Goal: Information Seeking & Learning: Check status

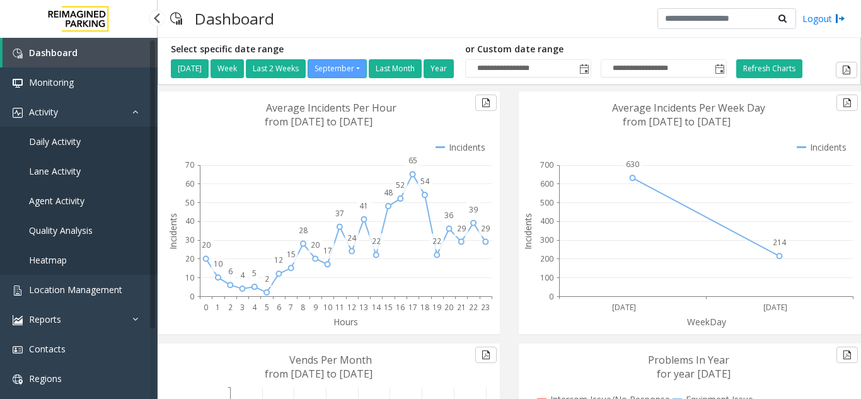
click at [110, 183] on link "Lane Activity" at bounding box center [79, 171] width 158 height 30
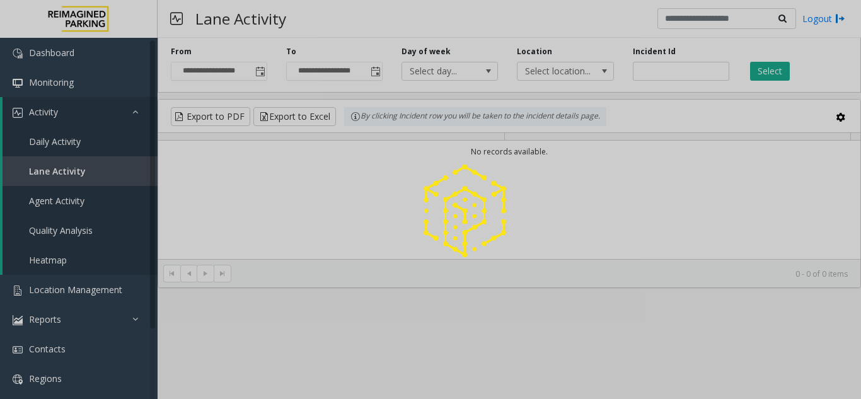
click at [67, 207] on div at bounding box center [430, 199] width 861 height 399
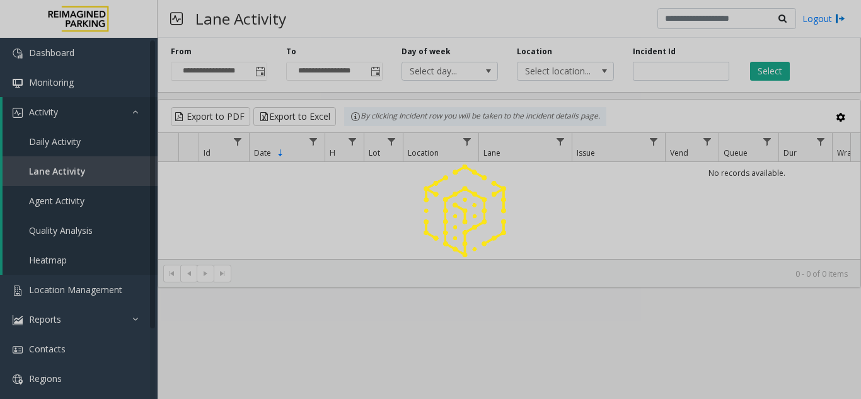
click at [67, 207] on div at bounding box center [430, 199] width 861 height 399
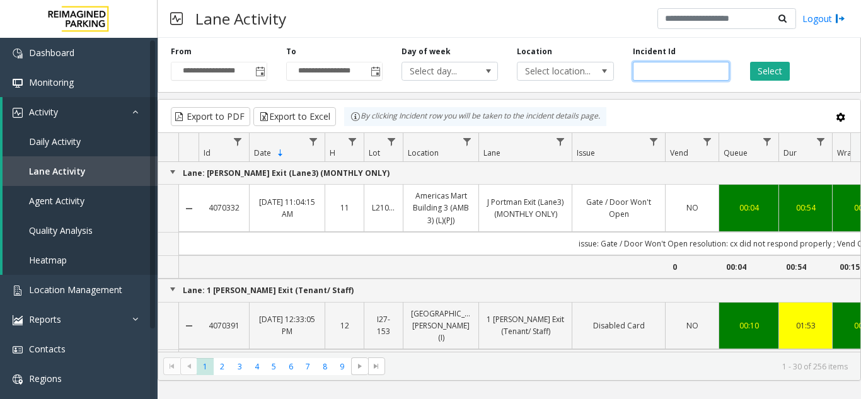
click at [661, 73] on input "number" at bounding box center [681, 71] width 96 height 19
paste input "*******"
type input "*******"
click at [767, 66] on button "Select" at bounding box center [770, 71] width 40 height 19
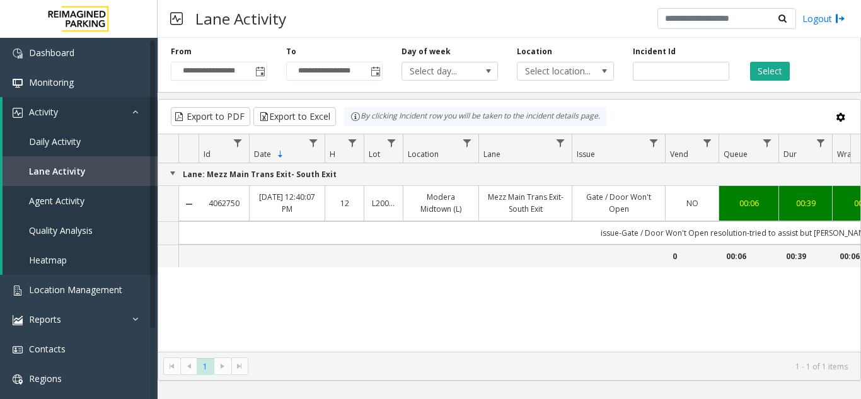
click at [382, 208] on link "L20000500" at bounding box center [383, 203] width 23 height 12
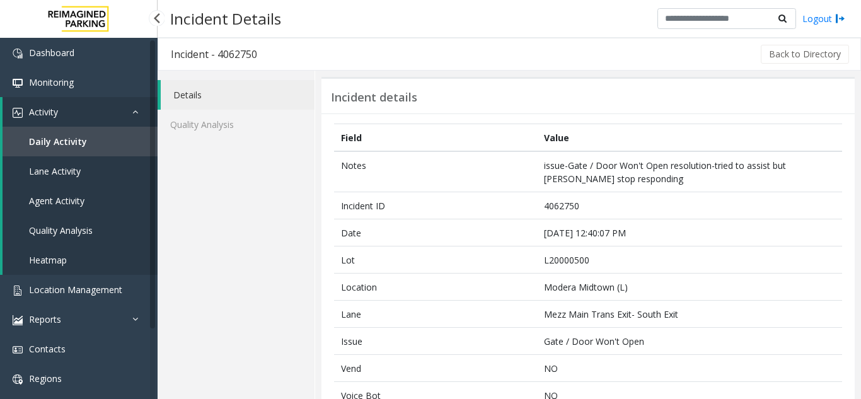
click at [50, 196] on span "Agent Activity" at bounding box center [56, 201] width 55 height 12
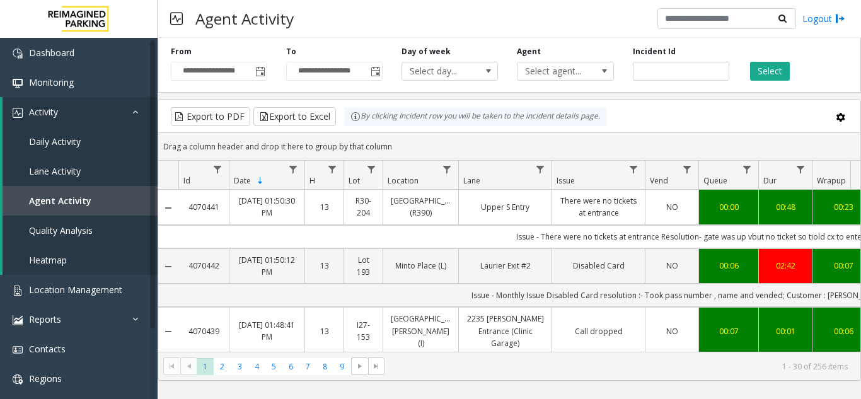
click at [670, 61] on div "Incident Id" at bounding box center [681, 63] width 115 height 35
click at [675, 71] on input "number" at bounding box center [681, 71] width 96 height 19
paste input "*******"
type input "*******"
click at [787, 73] on button "Select" at bounding box center [770, 71] width 40 height 19
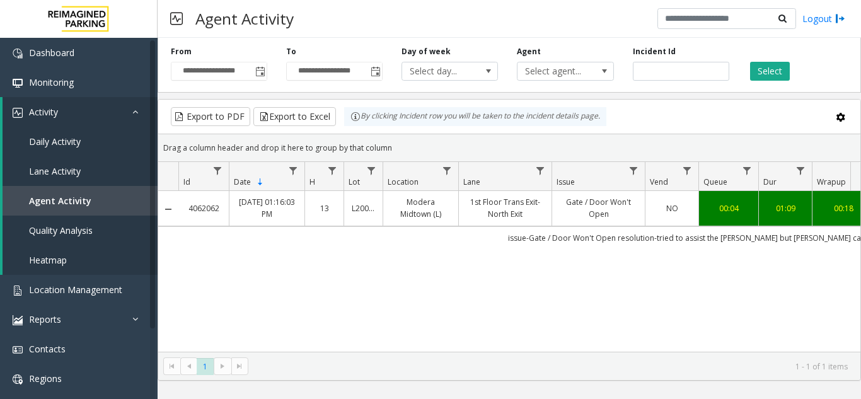
click at [577, 209] on link "Gate / Door Won't Open" at bounding box center [599, 208] width 78 height 24
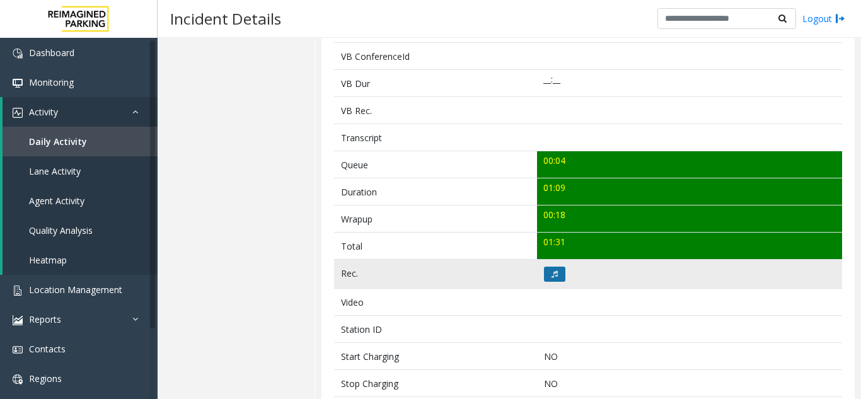
scroll to position [441, 0]
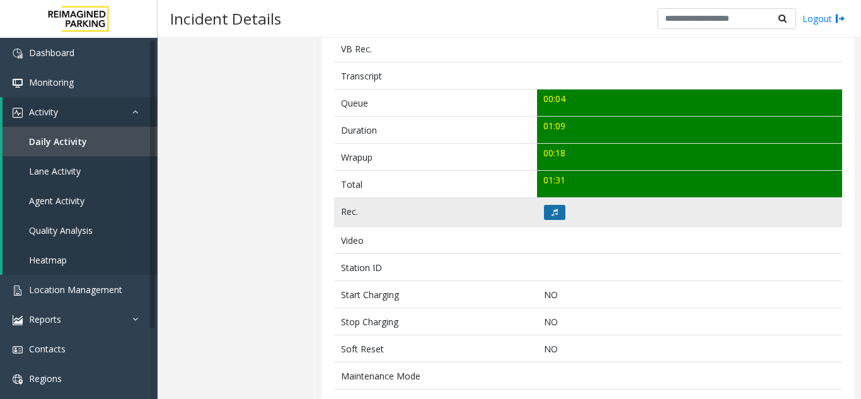
click at [545, 205] on button at bounding box center [554, 212] width 21 height 15
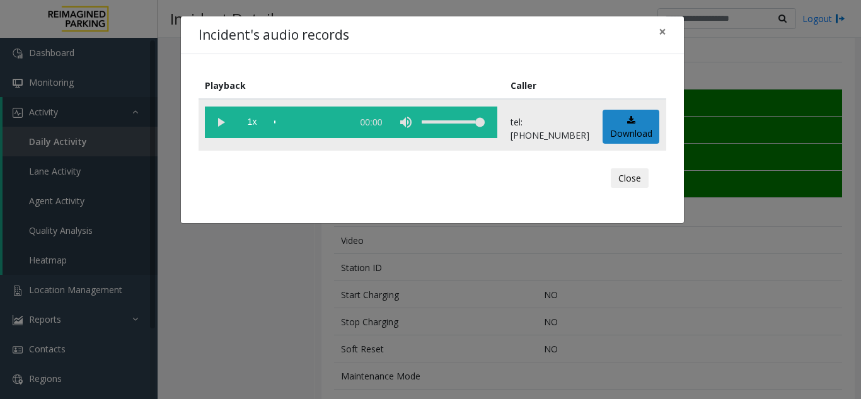
click at [222, 119] on vg-play-pause at bounding box center [221, 123] width 32 height 32
drag, startPoint x: 477, startPoint y: 125, endPoint x: 499, endPoint y: 123, distance: 21.6
click at [497, 123] on vg-controls "1x 01:11" at bounding box center [351, 123] width 293 height 32
drag, startPoint x: 485, startPoint y: 124, endPoint x: 494, endPoint y: 120, distance: 9.4
click at [494, 120] on vg-controls "1x 01:11" at bounding box center [351, 123] width 293 height 32
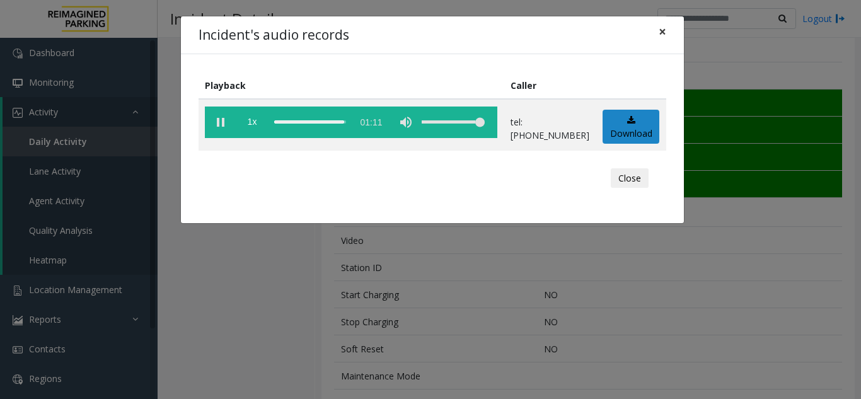
click at [663, 34] on span "×" at bounding box center [663, 32] width 8 height 18
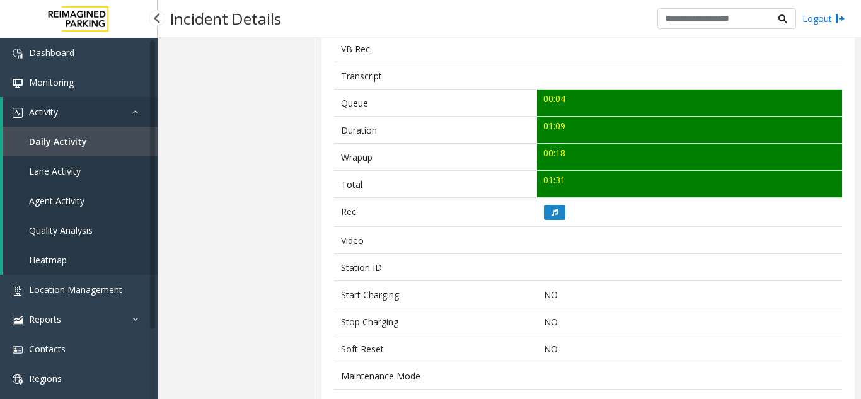
click at [102, 99] on link "Activity" at bounding box center [80, 112] width 155 height 30
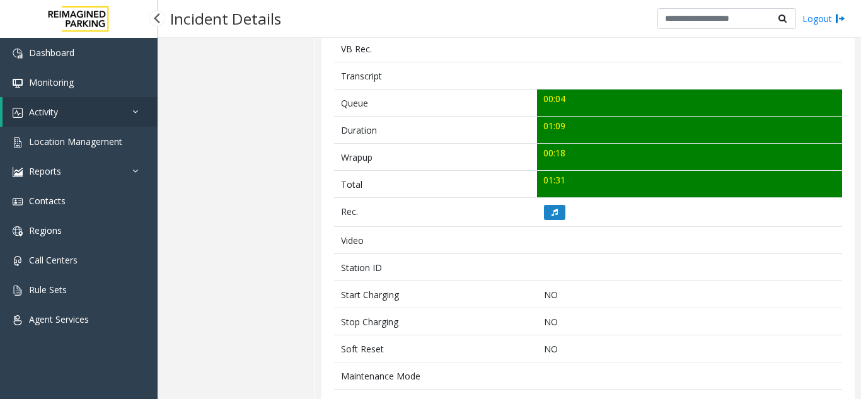
click at [114, 106] on link "Activity" at bounding box center [80, 112] width 155 height 30
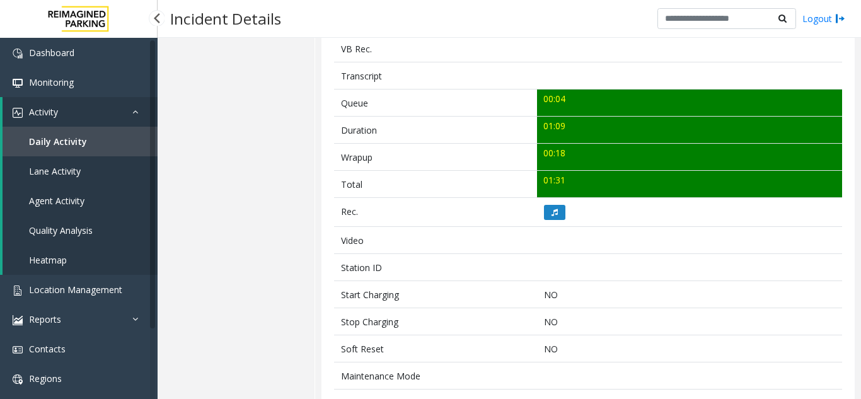
click at [114, 116] on link "Activity" at bounding box center [80, 112] width 155 height 30
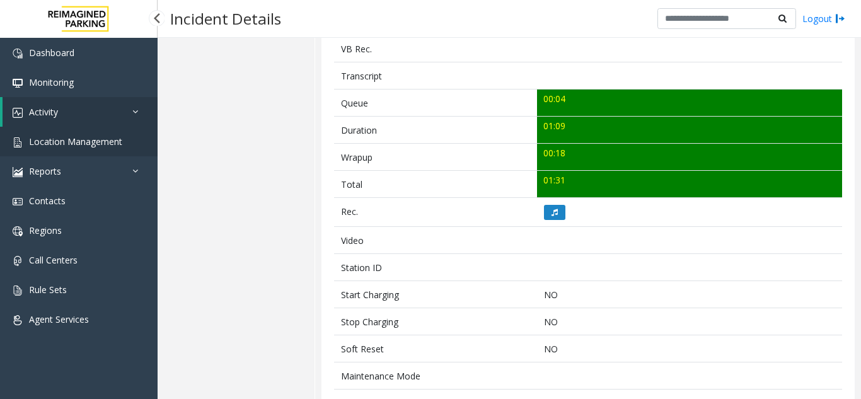
click at [117, 153] on link "Location Management" at bounding box center [79, 142] width 158 height 30
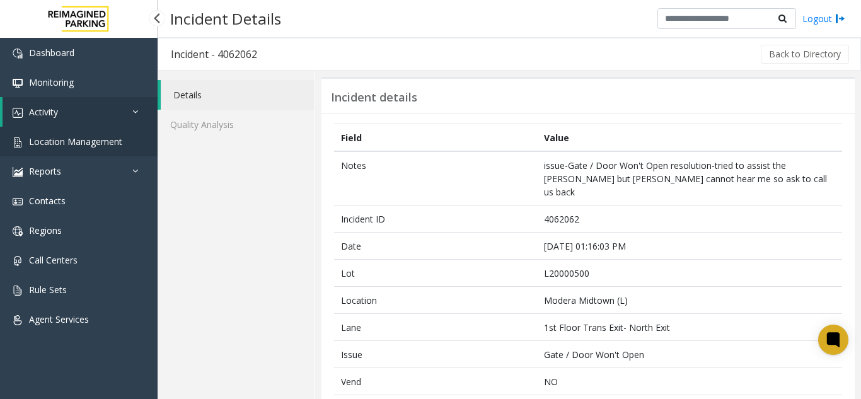
click at [132, 139] on link "Location Management" at bounding box center [79, 142] width 158 height 30
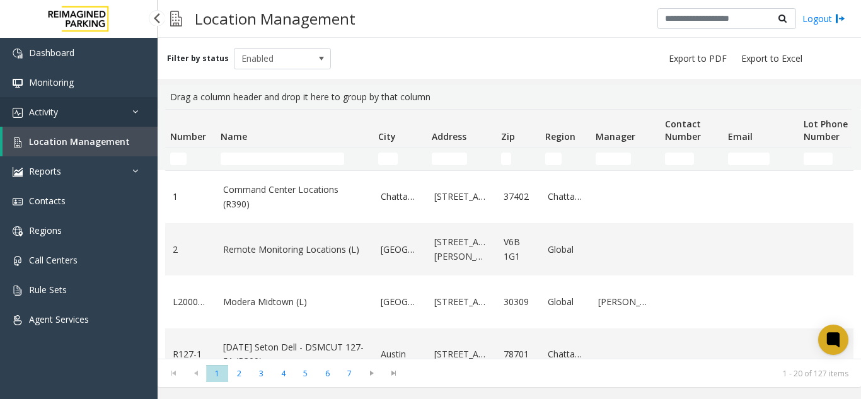
click at [94, 115] on link "Activity" at bounding box center [79, 112] width 158 height 30
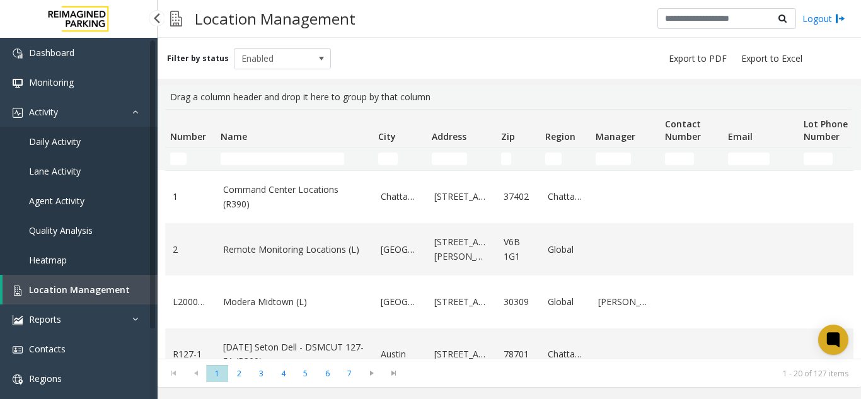
click at [106, 197] on link "Agent Activity" at bounding box center [79, 201] width 158 height 30
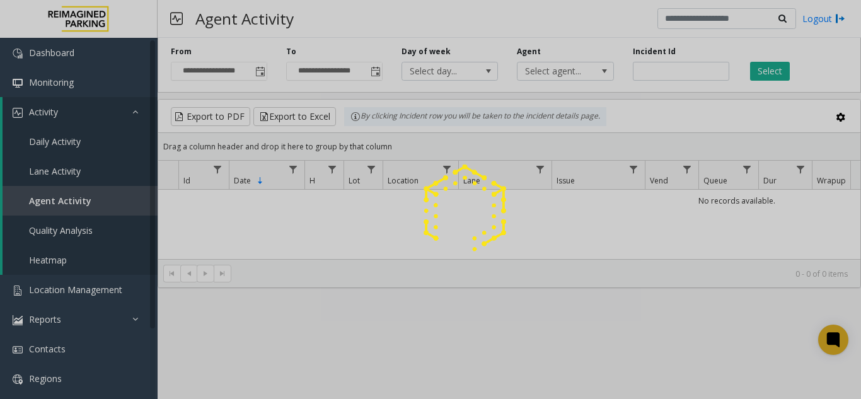
click at [674, 66] on div at bounding box center [430, 199] width 861 height 399
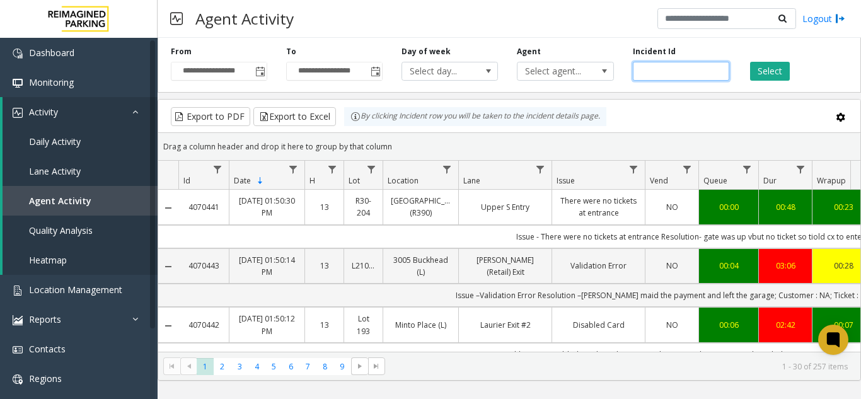
click at [673, 66] on input "number" at bounding box center [681, 71] width 96 height 19
paste input "*******"
click at [749, 66] on div "Select" at bounding box center [796, 63] width 115 height 35
click at [772, 76] on button "Select" at bounding box center [770, 71] width 40 height 19
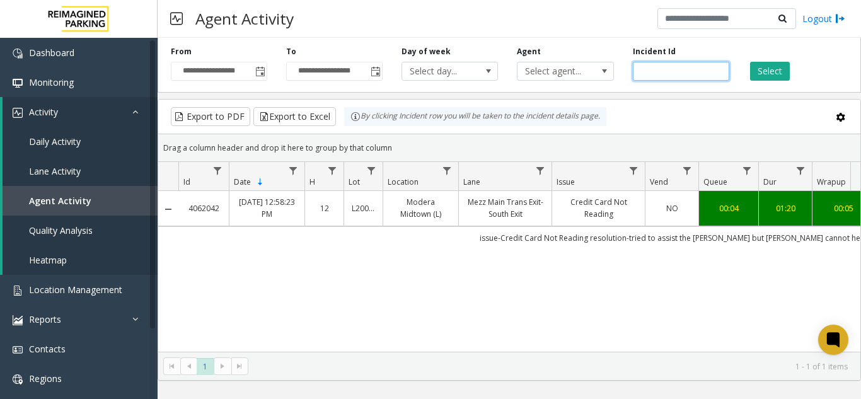
click at [651, 65] on input "*******" at bounding box center [681, 71] width 96 height 19
click at [652, 66] on input "*******" at bounding box center [681, 71] width 96 height 19
paste input "number"
type input "*******"
click at [769, 72] on button "Select" at bounding box center [770, 71] width 40 height 19
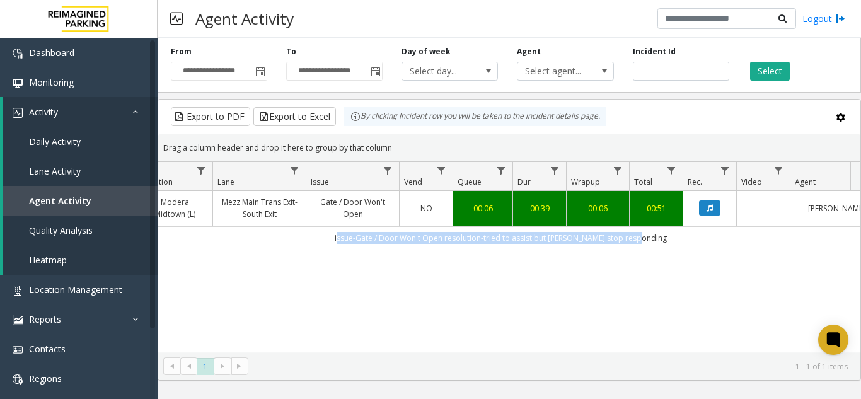
scroll to position [0, 289]
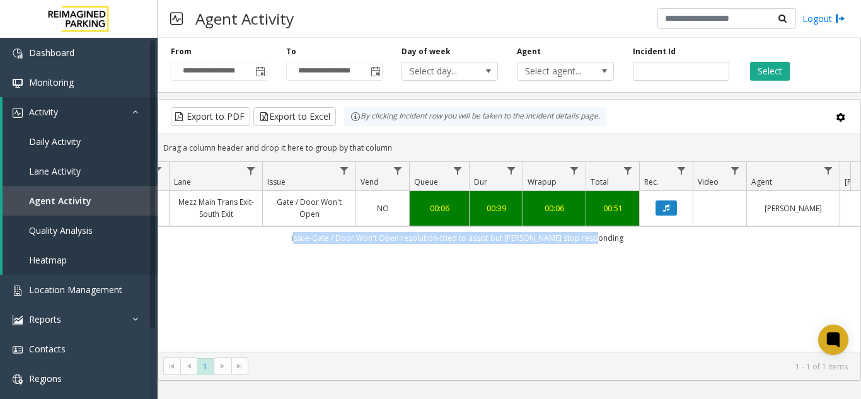
drag, startPoint x: 588, startPoint y: 234, endPoint x: 683, endPoint y: 239, distance: 95.3
click at [683, 239] on td "issue-Gate / Door Won't Open resolution-tried to assist but [PERSON_NAME] stop …" at bounding box center [457, 237] width 1137 height 23
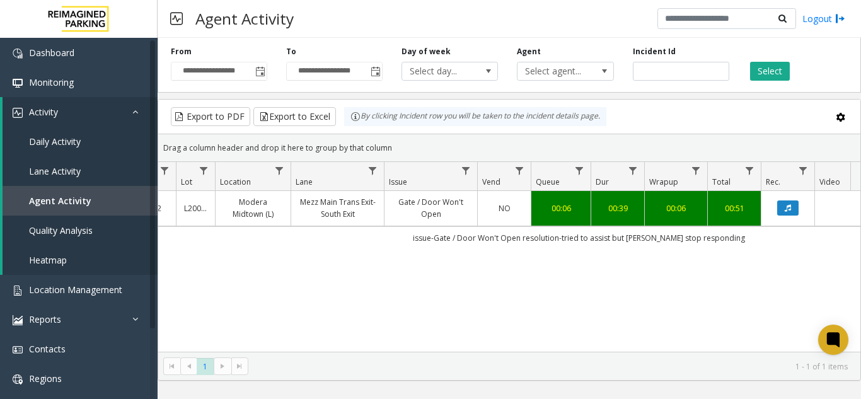
scroll to position [0, 0]
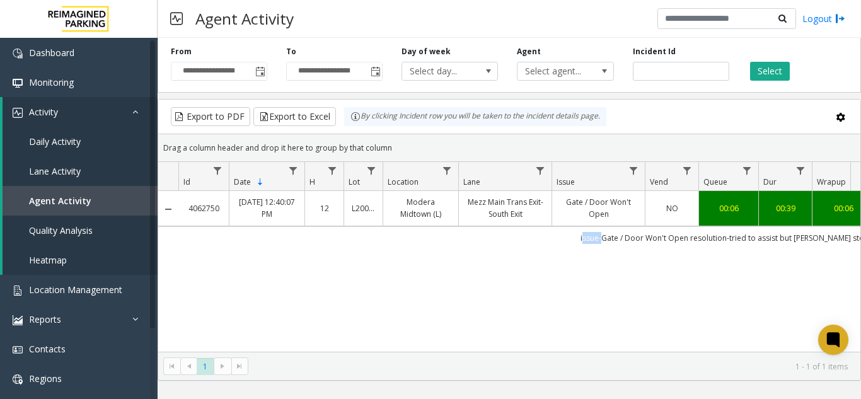
click at [582, 235] on td "issue-Gate / Door Won't Open resolution-tried to assist but [PERSON_NAME] stop …" at bounding box center [746, 237] width 1137 height 23
click at [632, 226] on td "issue-Gate / Door Won't Open resolution-tried to assist but [PERSON_NAME] stop …" at bounding box center [746, 237] width 1137 height 23
click at [633, 217] on link "Gate / Door Won't Open" at bounding box center [599, 208] width 78 height 24
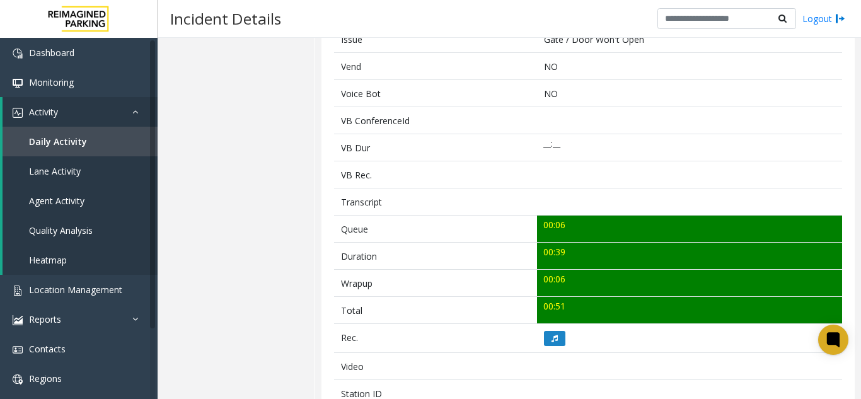
scroll to position [315, 0]
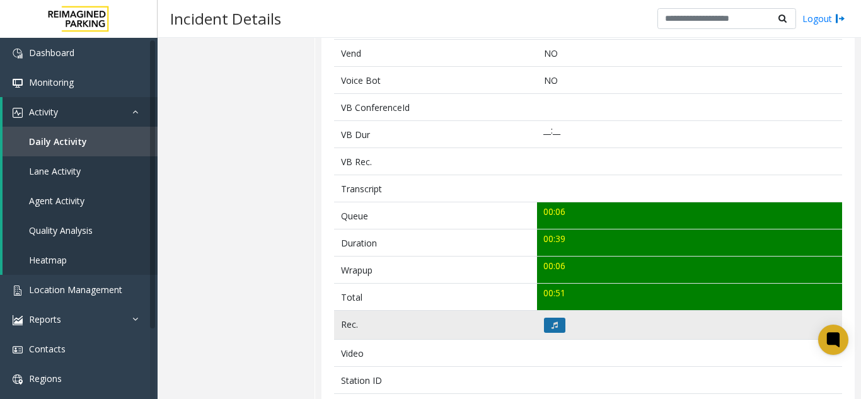
click at [558, 322] on button at bounding box center [554, 325] width 21 height 15
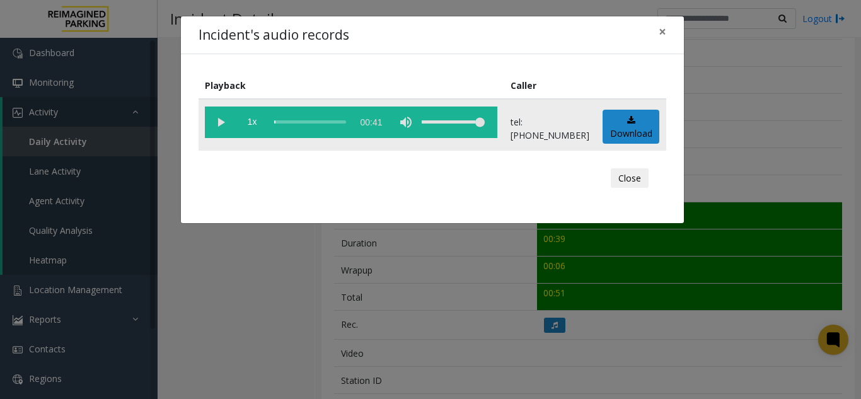
click at [224, 119] on vg-play-pause at bounding box center [221, 123] width 32 height 32
click at [647, 33] on div "Incident's audio records ×" at bounding box center [432, 35] width 503 height 38
click at [666, 36] on button "×" at bounding box center [662, 31] width 25 height 31
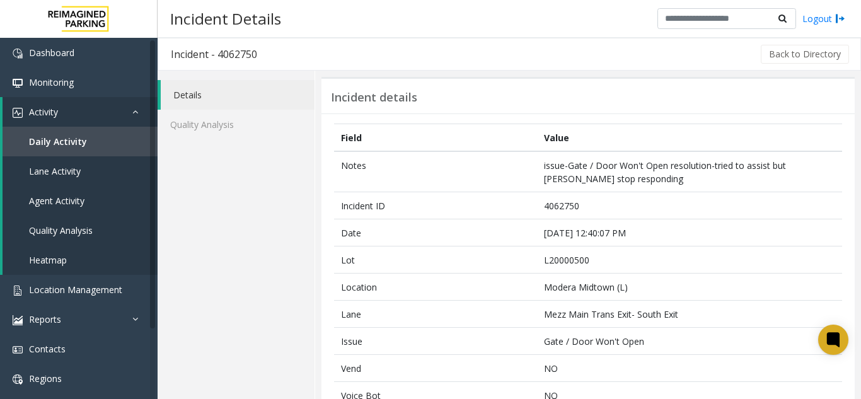
scroll to position [378, 0]
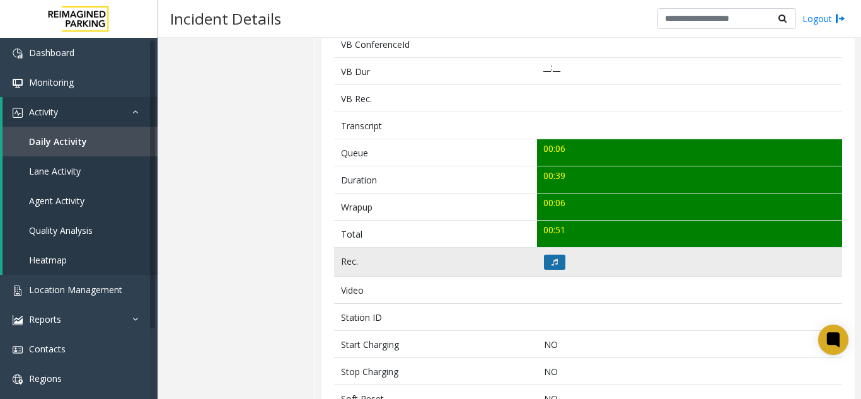
click at [553, 266] on button at bounding box center [554, 262] width 21 height 15
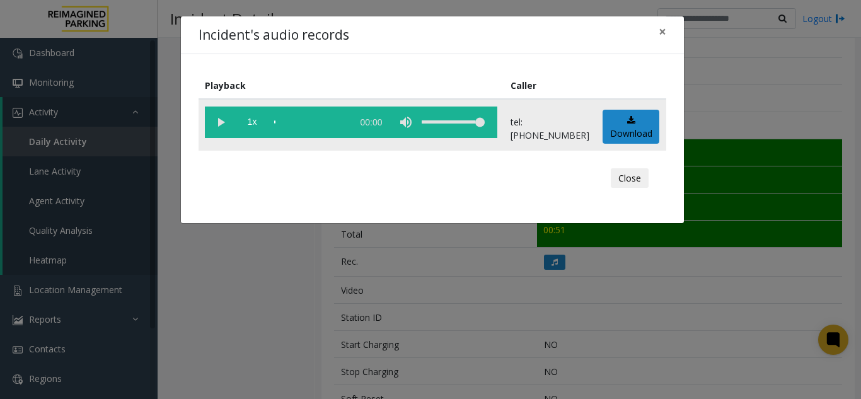
click at [221, 123] on vg-play-pause at bounding box center [221, 123] width 32 height 32
click at [272, 6] on div "Incident's audio records × Playback Caller 1x 00:41 tel:+10000059004 Download C…" at bounding box center [430, 199] width 861 height 399
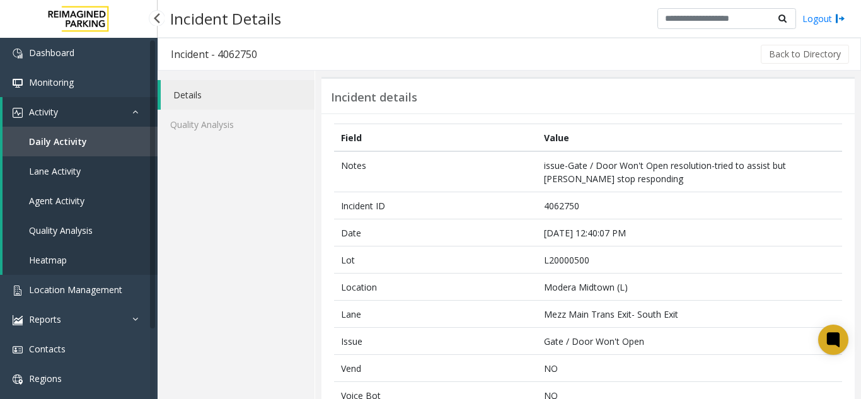
scroll to position [189, 0]
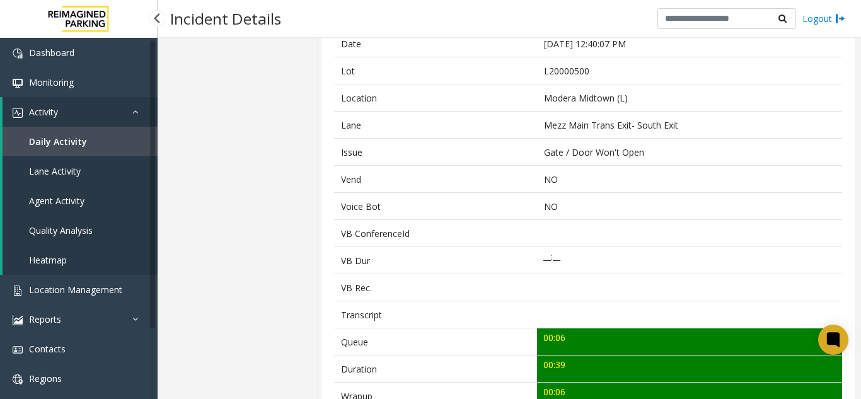
drag, startPoint x: 0, startPoint y: 0, endPoint x: 91, endPoint y: 153, distance: 177.5
click at [91, 153] on link "Daily Activity" at bounding box center [80, 142] width 155 height 30
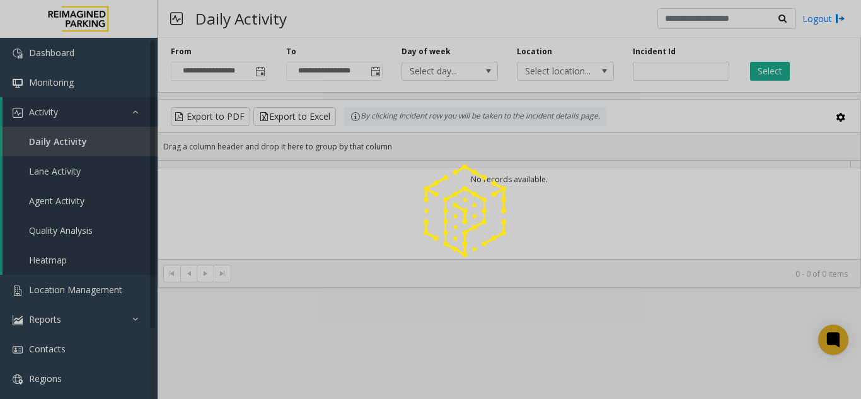
click at [91, 127] on div at bounding box center [430, 199] width 861 height 399
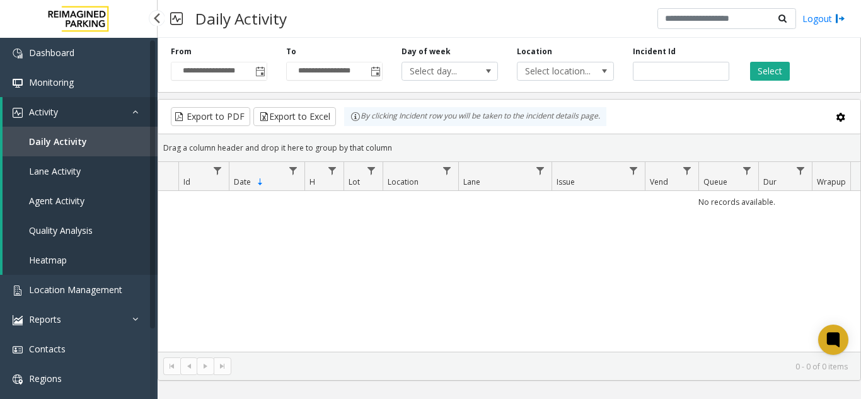
click at [93, 122] on link "Activity" at bounding box center [80, 112] width 155 height 30
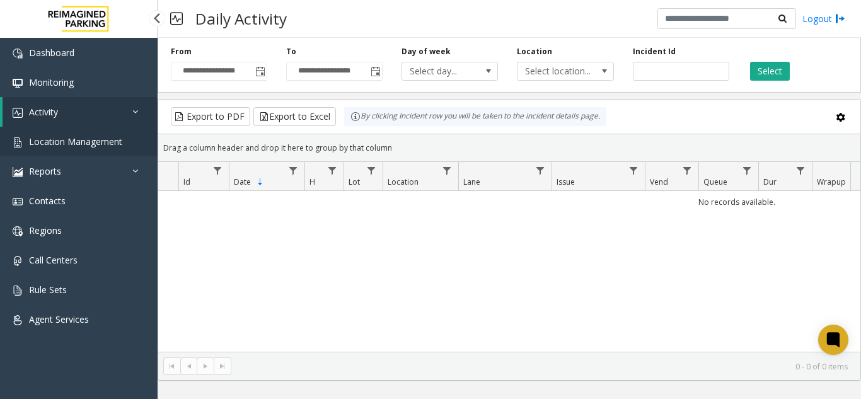
click at [113, 148] on link "Location Management" at bounding box center [79, 142] width 158 height 30
